Goal: Find specific page/section: Find specific page/section

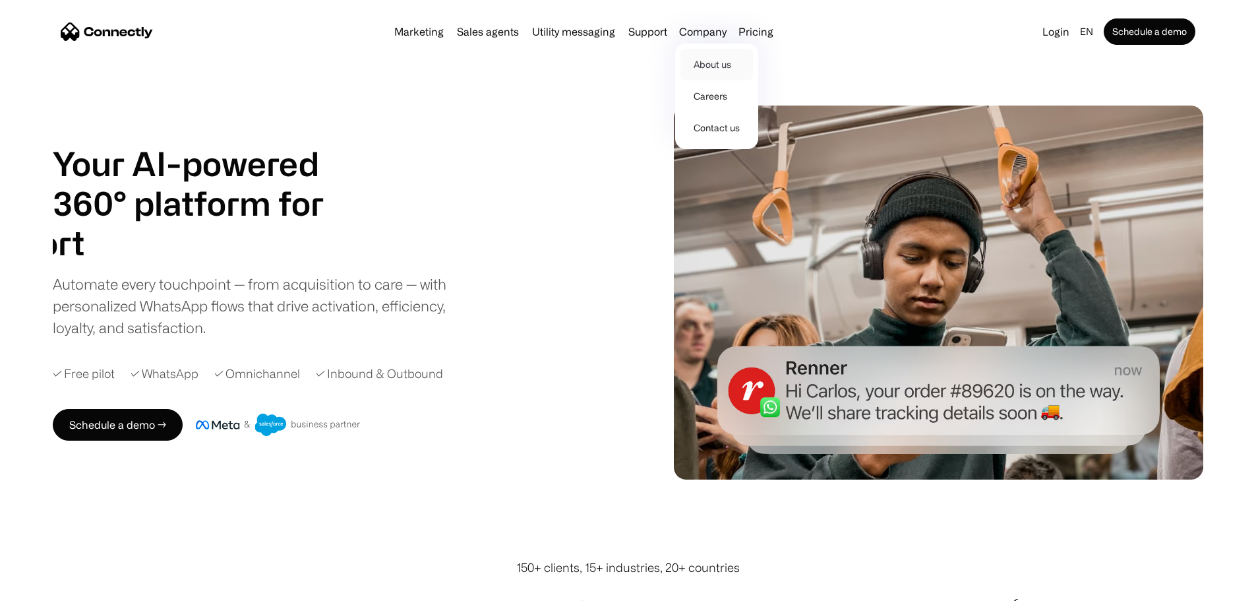
click at [722, 65] on link "About us" at bounding box center [716, 65] width 73 height 32
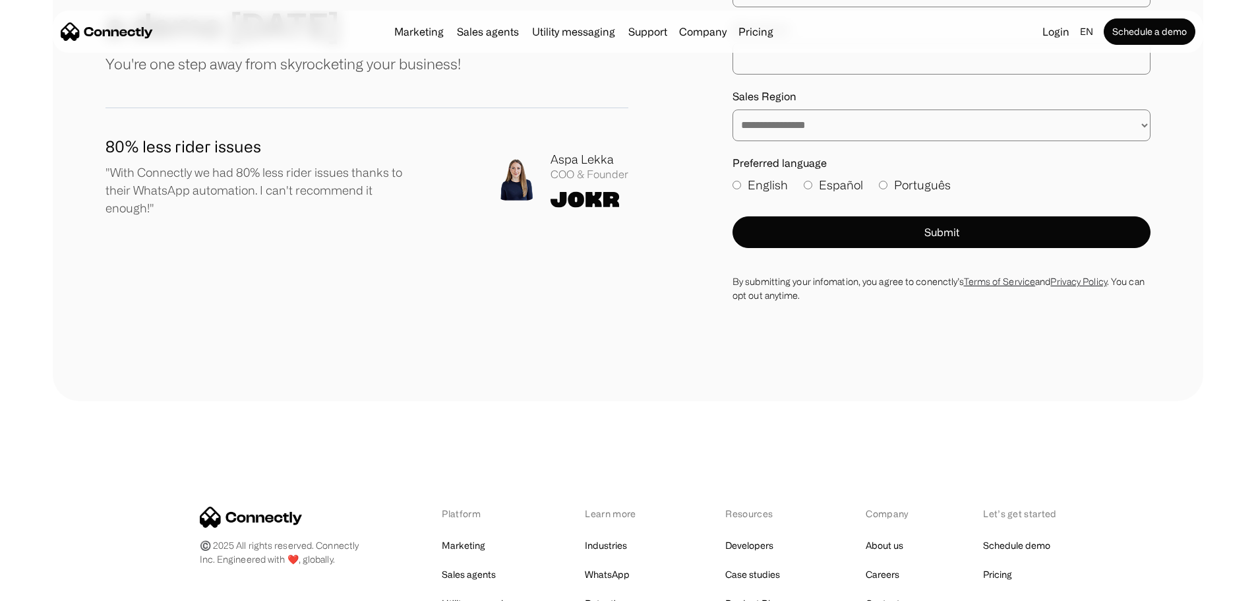
scroll to position [1951, 0]
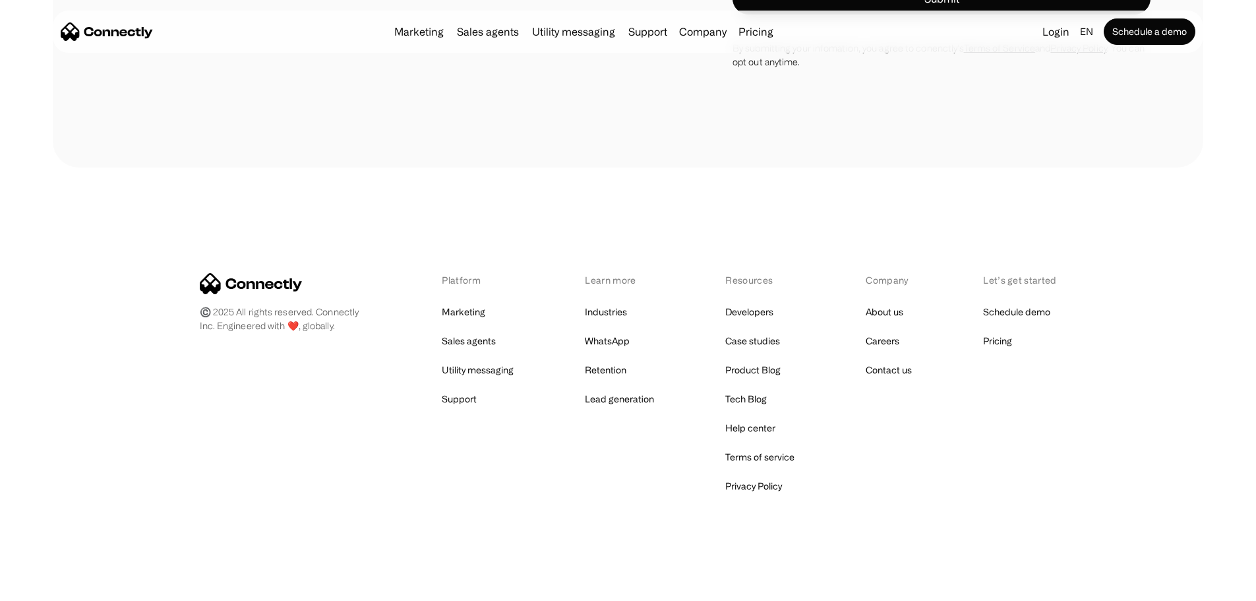
click at [882, 382] on div "Platform Marketing Sales agents Utility messaging Support Learn more Industries…" at bounding box center [628, 384] width 857 height 222
click at [881, 373] on link "Contact us" at bounding box center [889, 370] width 46 height 18
click at [888, 342] on link "Careers" at bounding box center [883, 341] width 34 height 18
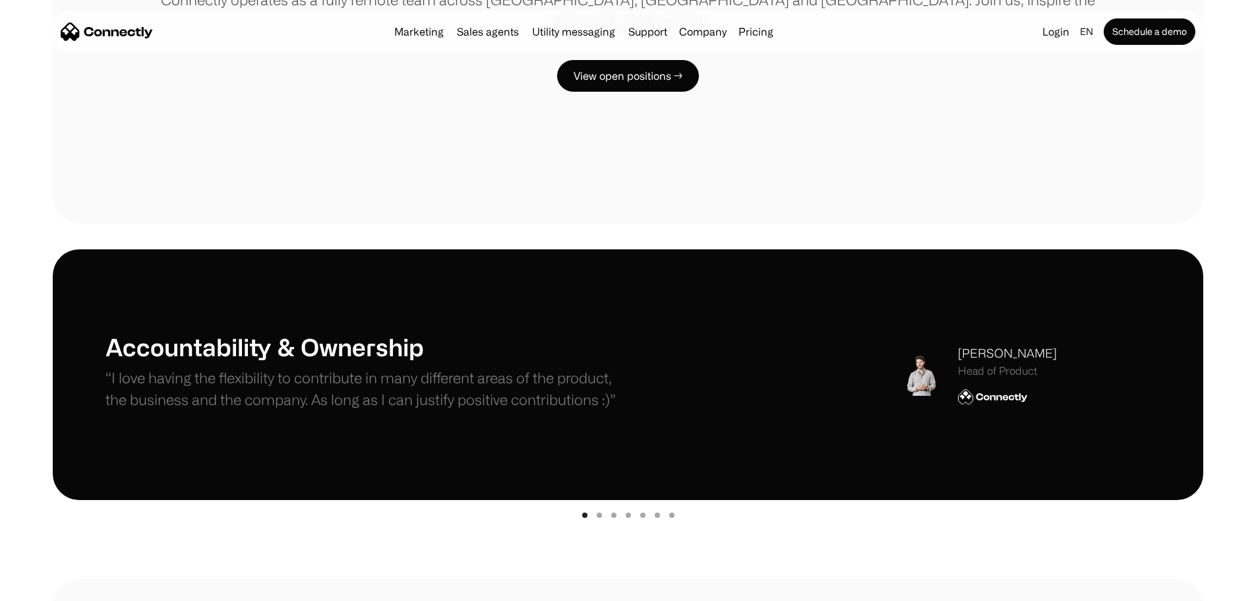
scroll to position [132, 0]
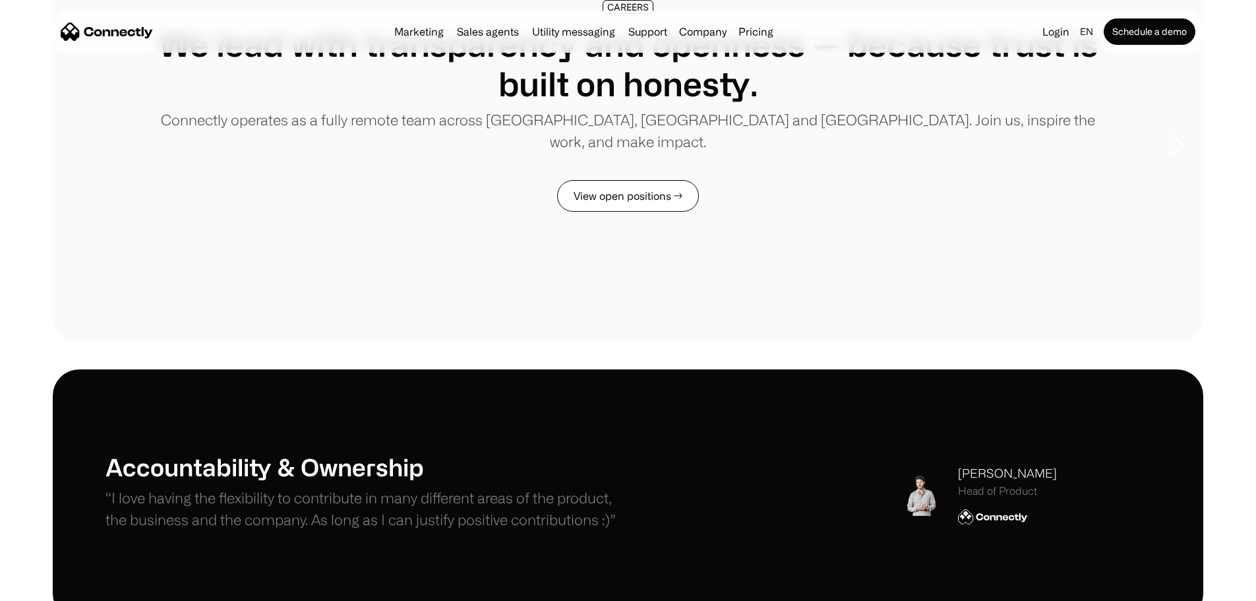
click at [628, 212] on link "View open positions →" at bounding box center [628, 196] width 142 height 32
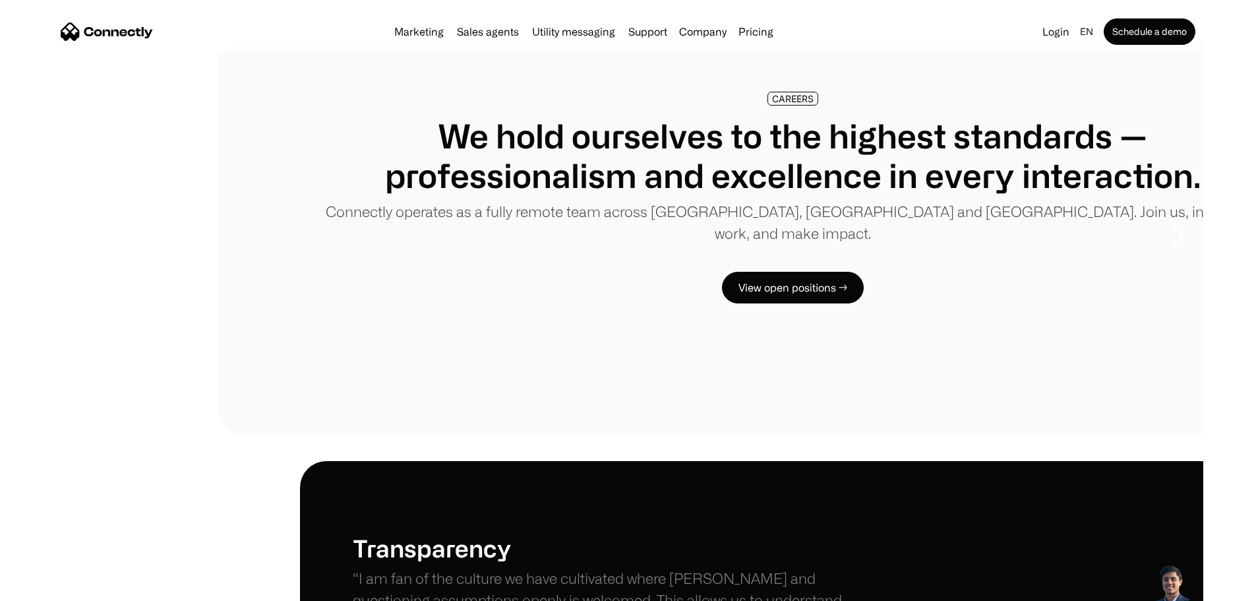
scroll to position [0, 0]
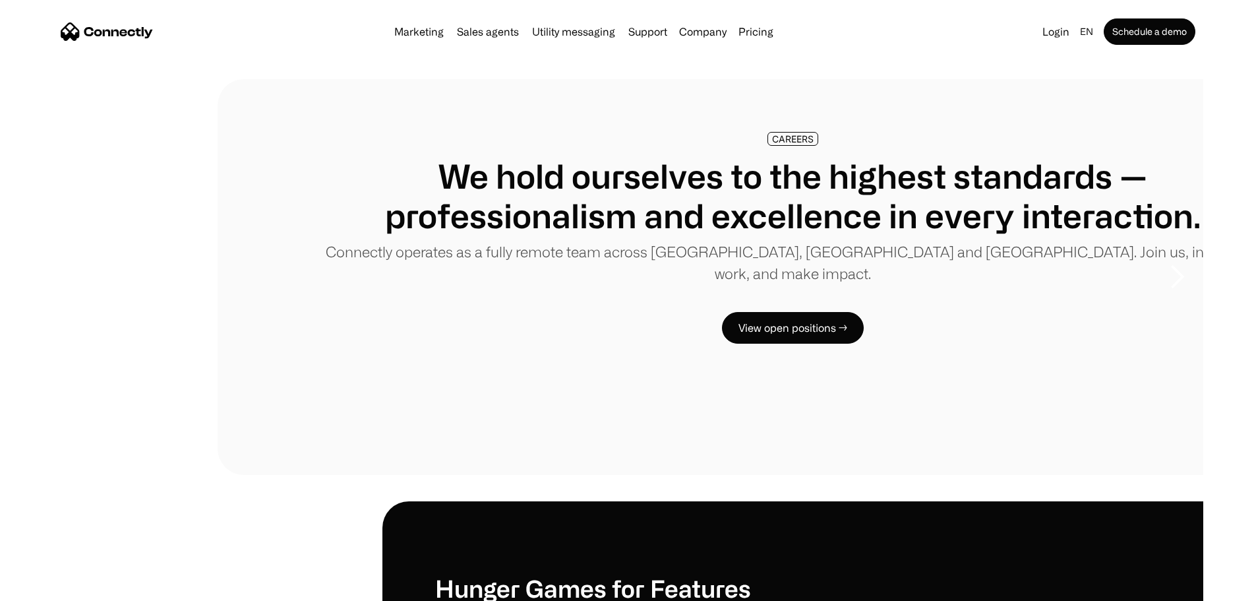
click at [153, 34] on img "home" at bounding box center [107, 31] width 92 height 18
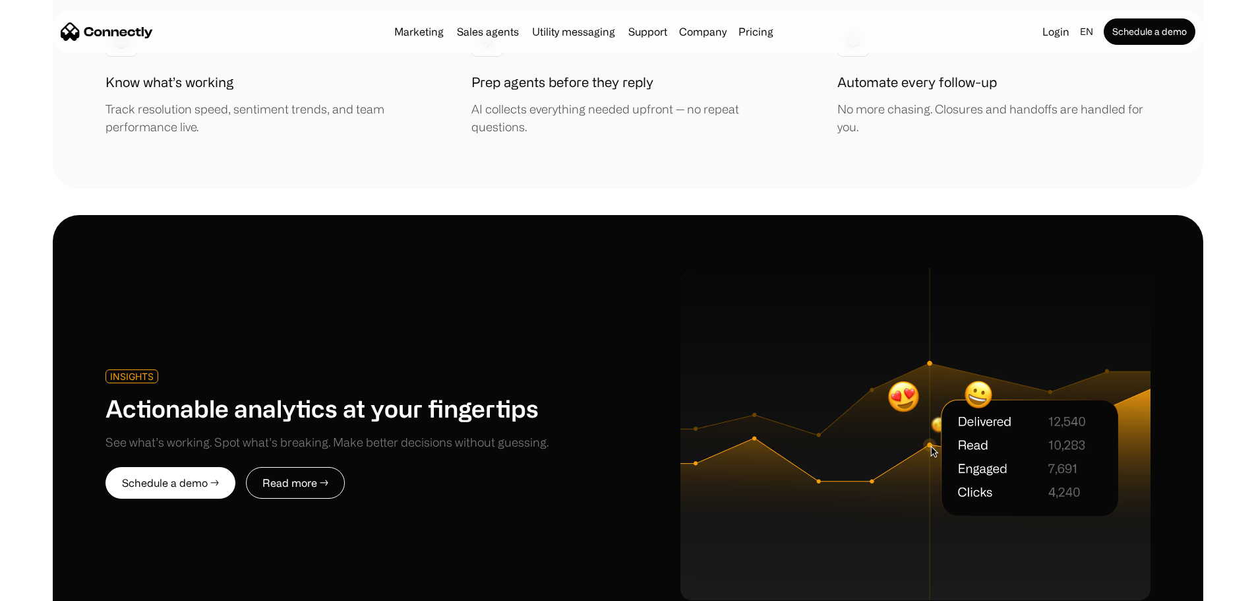
scroll to position [3692, 0]
